Goal: Information Seeking & Learning: Learn about a topic

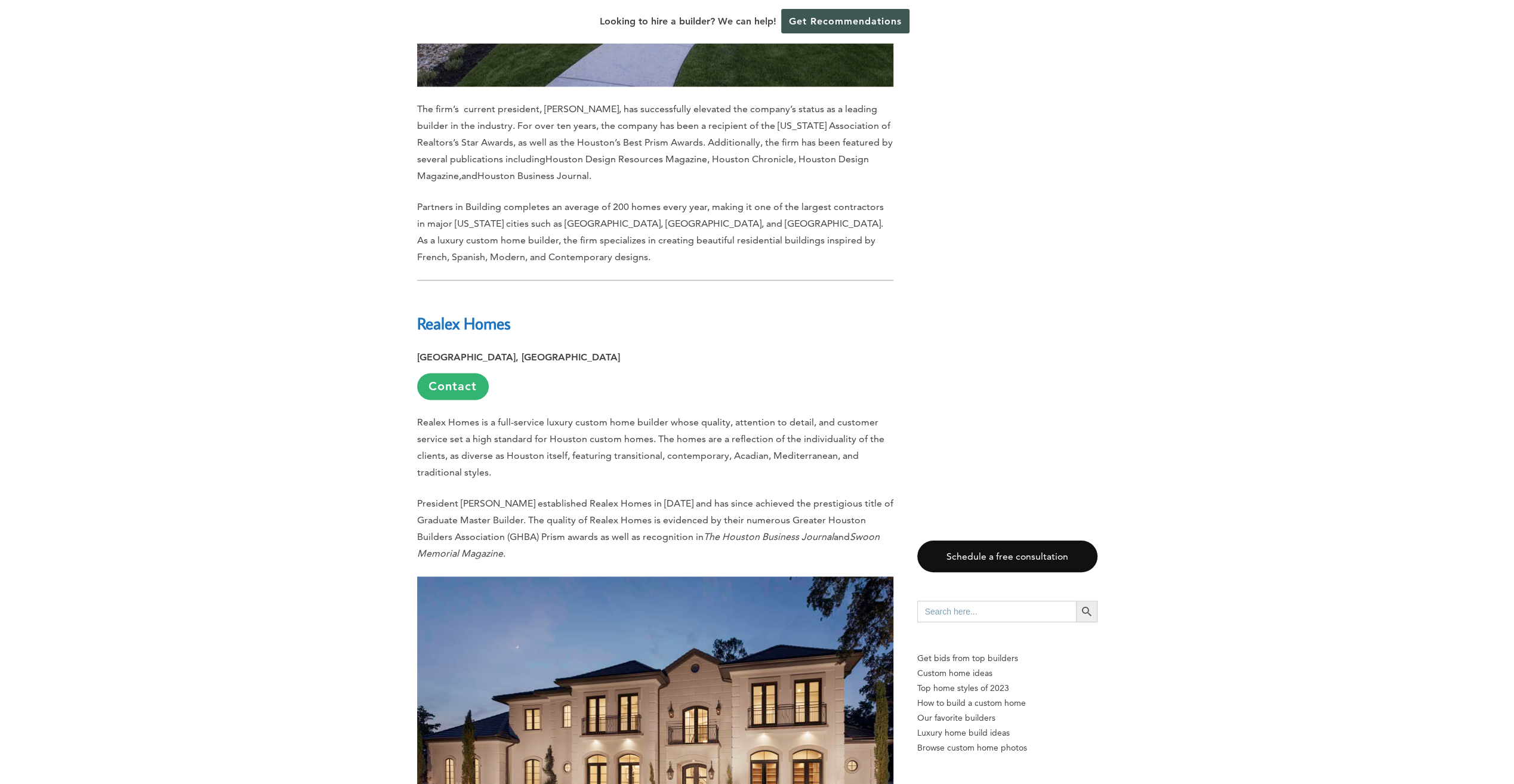
scroll to position [1670, 0]
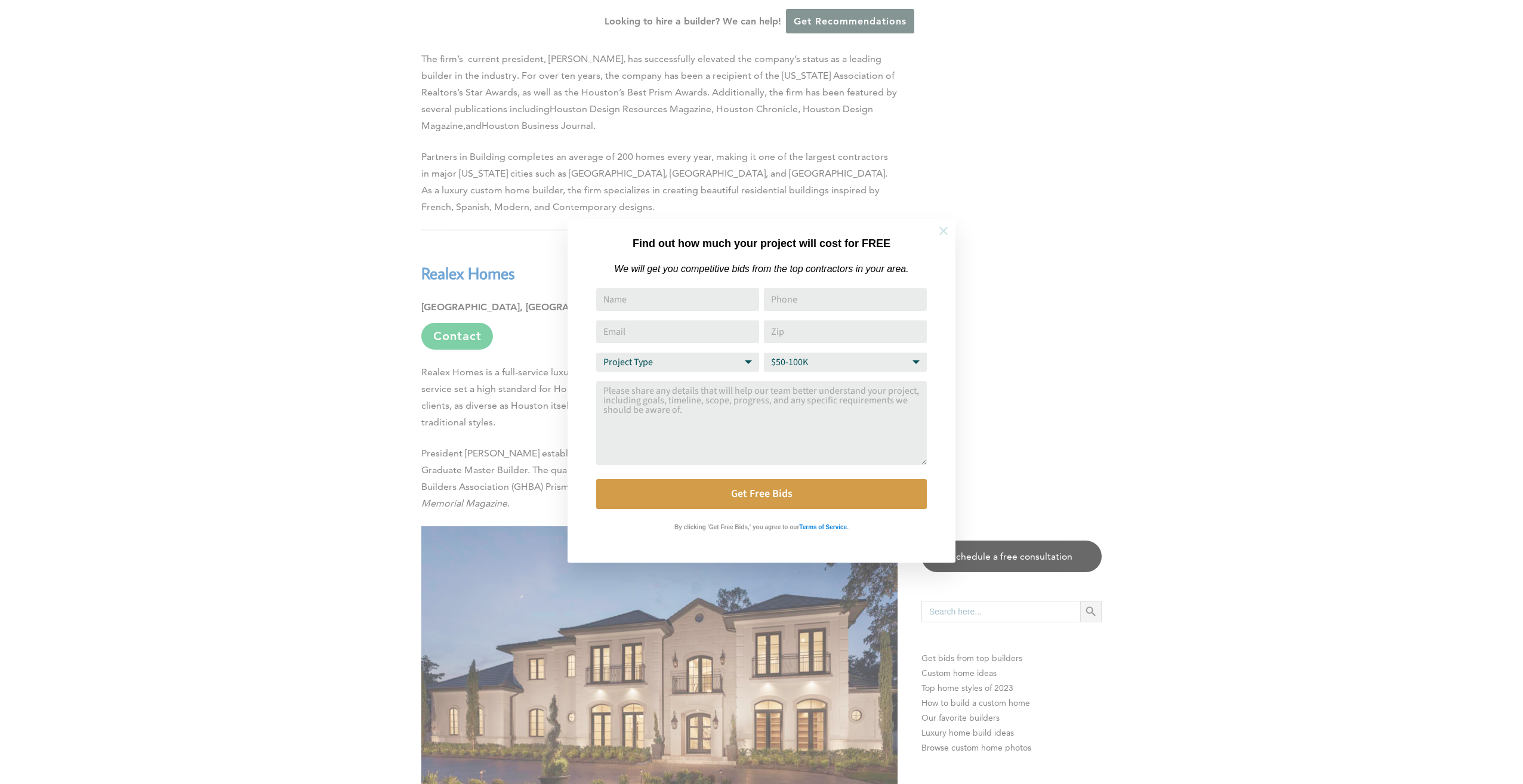
click at [942, 234] on icon at bounding box center [943, 230] width 13 height 13
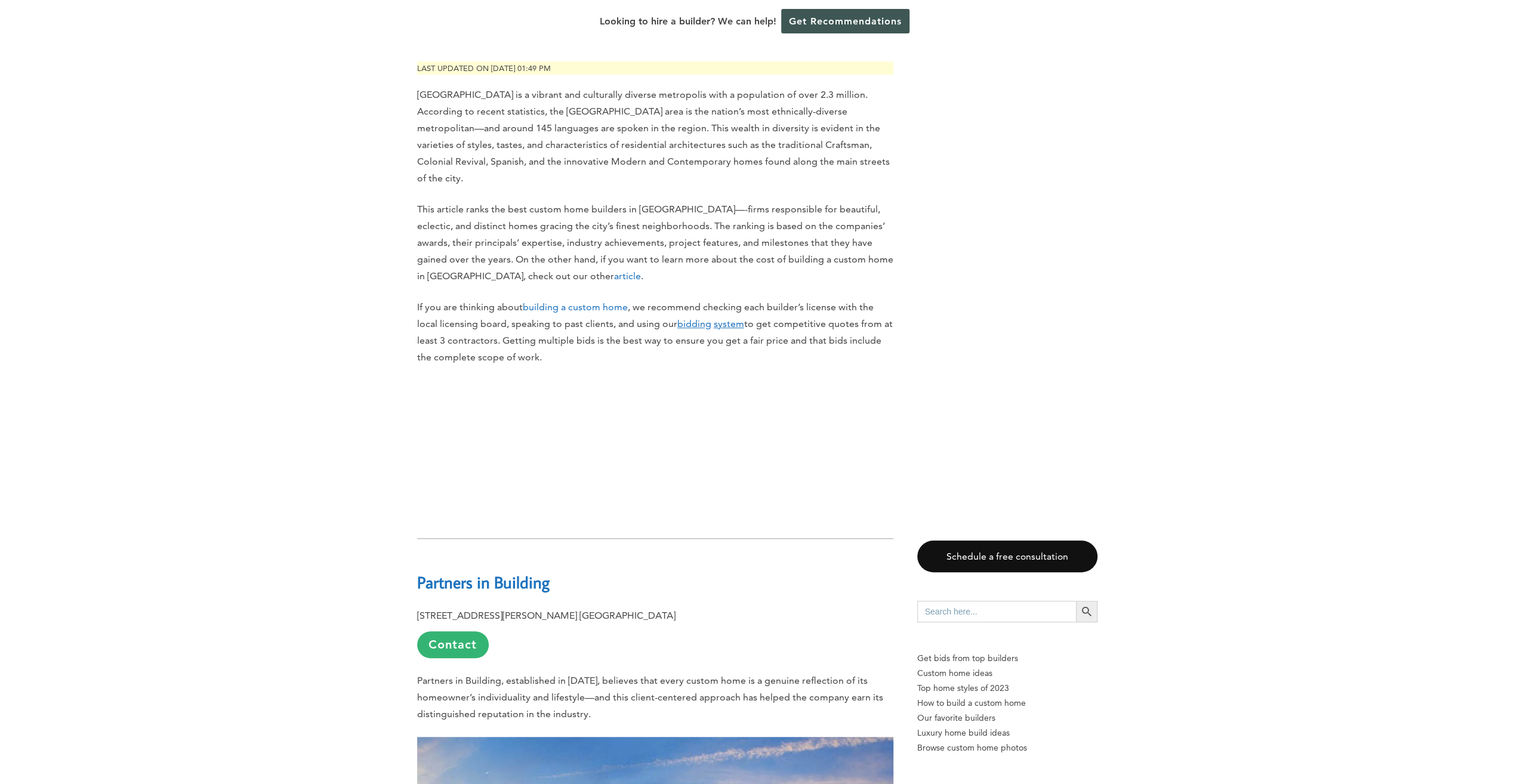
scroll to position [656, 0]
click at [439, 629] on link "Contact" at bounding box center [452, 642] width 72 height 27
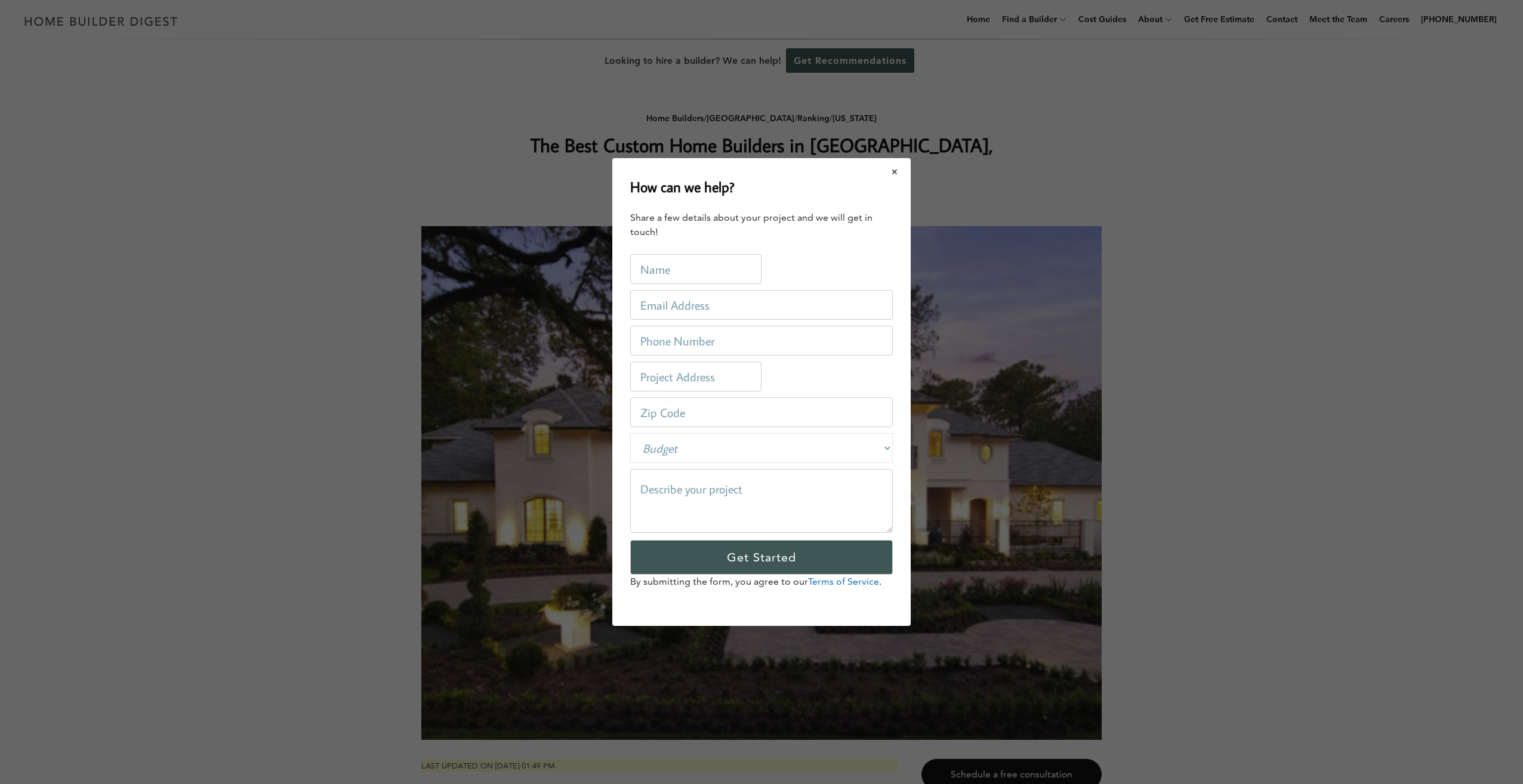
click at [893, 173] on button "Close modal" at bounding box center [894, 172] width 32 height 25
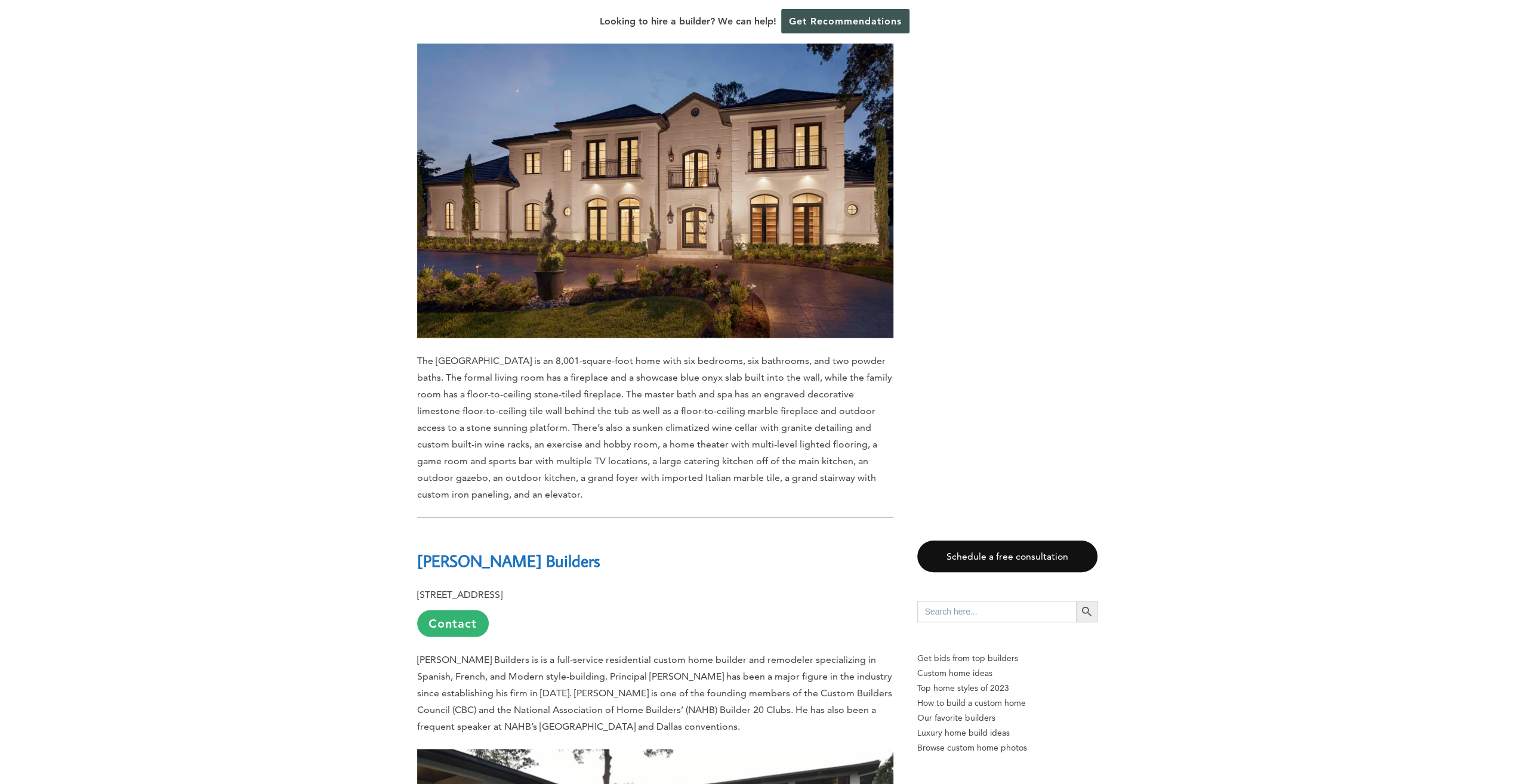
scroll to position [2207, 0]
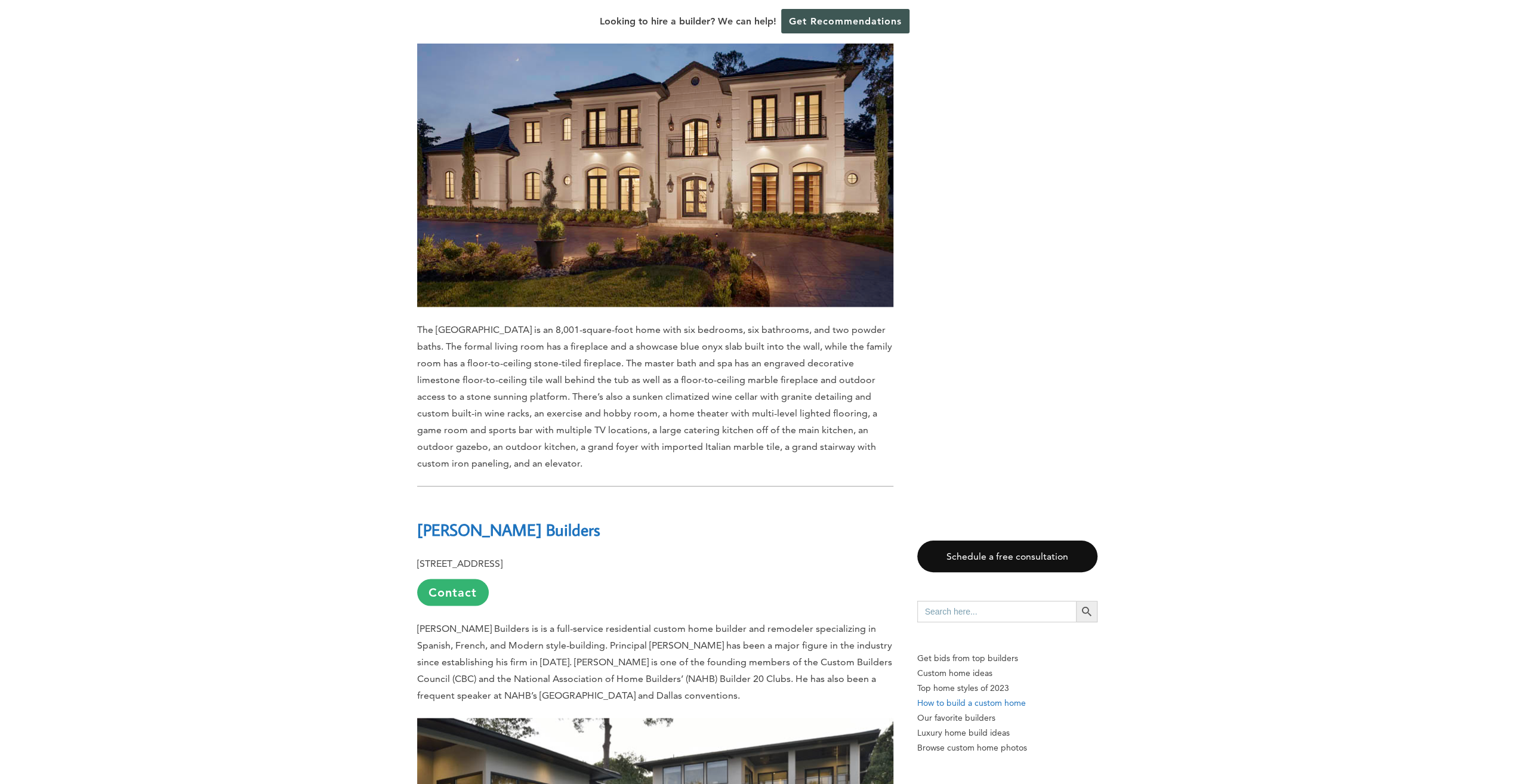
click at [987, 704] on p "How to build a custom home" at bounding box center [1008, 702] width 180 height 15
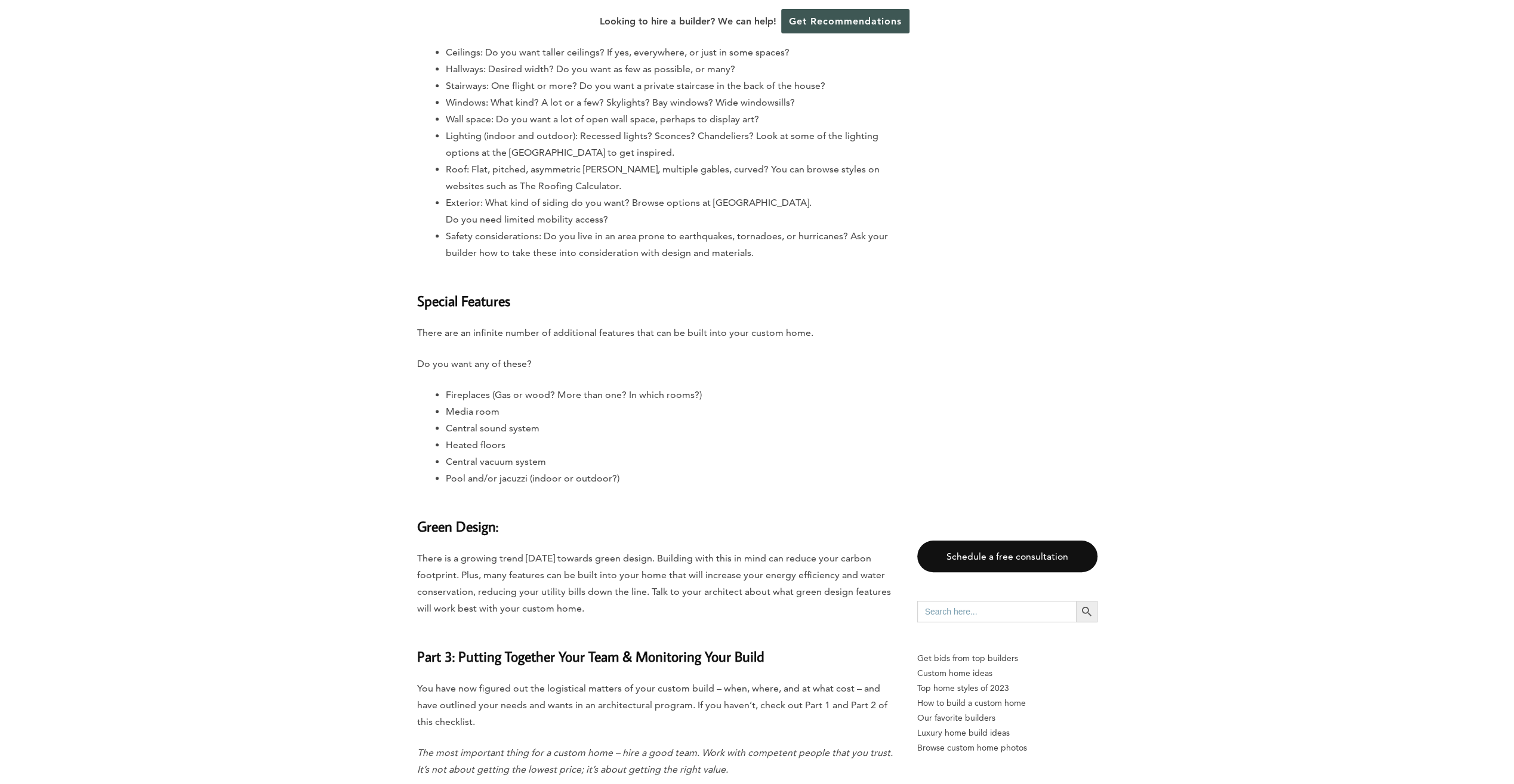
scroll to position [5429, 0]
